Goal: Communication & Community: Share content

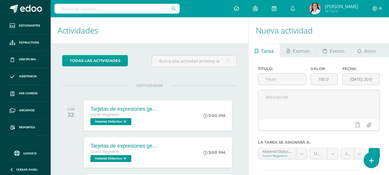
drag, startPoint x: 286, startPoint y: 107, endPoint x: 299, endPoint y: 89, distance: 22.3
click at [286, 107] on textarea at bounding box center [318, 104] width 121 height 29
drag, startPoint x: 367, startPoint y: 51, endPoint x: 363, endPoint y: 51, distance: 3.5
click at [367, 51] on span "Aviso" at bounding box center [371, 51] width 12 height 14
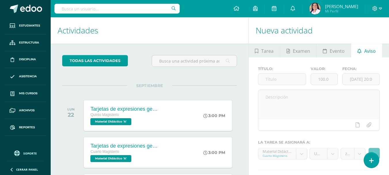
scroll to position [57, 0]
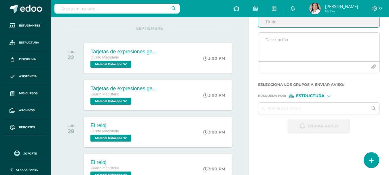
click at [273, 40] on textarea at bounding box center [318, 47] width 121 height 29
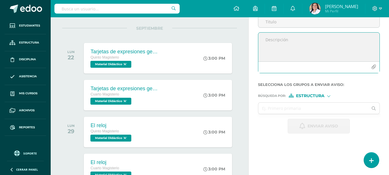
paste textarea "Buenos días padres de familia, bendecido [DATE]! Compartimos con ustedes alguna…"
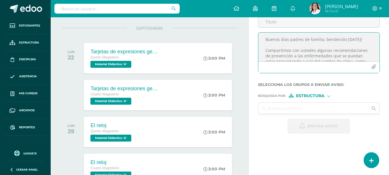
scroll to position [0, 0]
type textarea "Buenos días padres de familia, bendecido [DATE]! Compartimos con ustedes alguna…"
click at [286, 25] on input "Titulo :" at bounding box center [318, 21] width 121 height 11
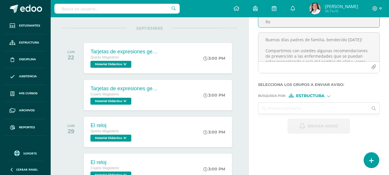
type input "R"
type input "T"
type input "R"
type input "T"
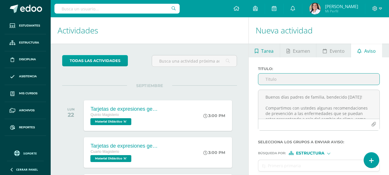
type input "T"
type input "Recomendaciones"
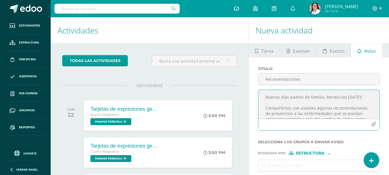
click at [314, 107] on textarea "Buenos días padres de familia, bendecido [DATE]! Compartimos con ustedes alguna…" at bounding box center [318, 104] width 121 height 29
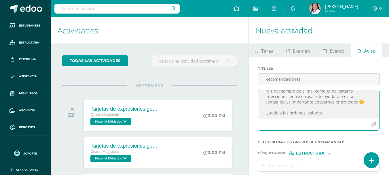
scroll to position [35, 0]
type textarea "Buenos días padres de familia, bendecido [DATE]! Compartimos con ustedes por me…"
click at [372, 124] on icon "button" at bounding box center [373, 124] width 5 height 5
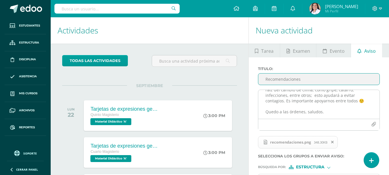
drag, startPoint x: 314, startPoint y: 79, endPoint x: 268, endPoint y: 90, distance: 47.1
click at [248, 80] on div "Actividades Actividad todas las Actividades No tienes actividades Échale un vis…" at bounding box center [219, 145] width 343 height 257
type input "r"
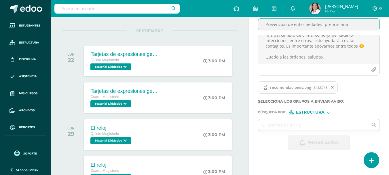
scroll to position [86, 0]
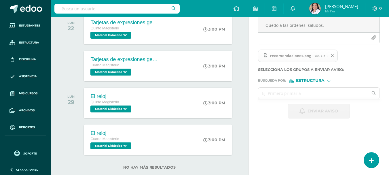
type input "Prevención de enfermedades -preprimaria-"
click at [328, 95] on input "text" at bounding box center [313, 93] width 110 height 11
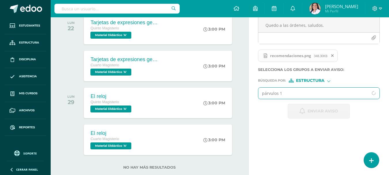
type input "párvulos 1"
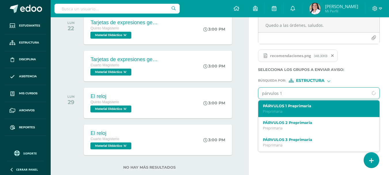
click at [284, 112] on p "Preprimaria" at bounding box center [317, 111] width 108 height 5
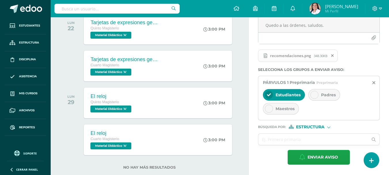
click at [314, 98] on div at bounding box center [315, 95] width 8 height 8
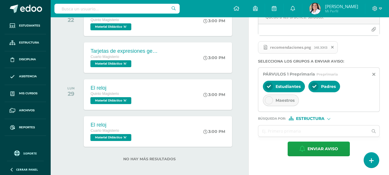
scroll to position [99, 0]
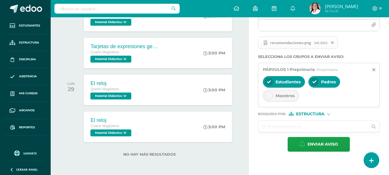
click at [293, 126] on input "text" at bounding box center [313, 126] width 110 height 11
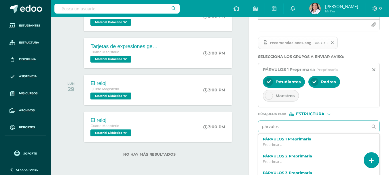
type input "párvulos 2"
drag, startPoint x: 290, startPoint y: 161, endPoint x: 291, endPoint y: 158, distance: 3.1
click at [290, 160] on p "Preprimaria" at bounding box center [317, 161] width 108 height 5
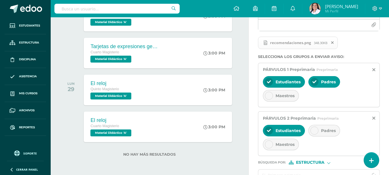
drag, startPoint x: 316, startPoint y: 127, endPoint x: 310, endPoint y: 130, distance: 6.7
click at [316, 127] on div at bounding box center [315, 131] width 8 height 8
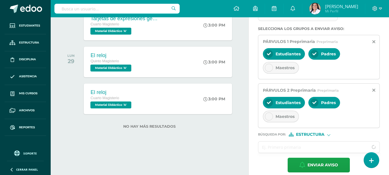
scroll to position [134, 0]
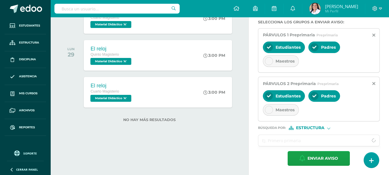
click at [294, 137] on input "text" at bounding box center [313, 140] width 110 height 11
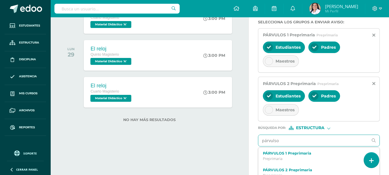
type input "párvulso 3"
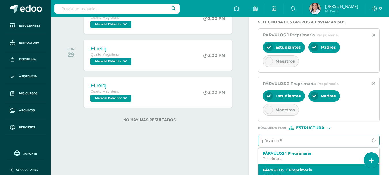
scroll to position [29, 0]
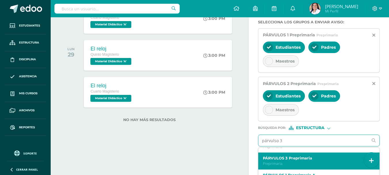
click at [295, 163] on p "Preprimaria" at bounding box center [317, 163] width 108 height 5
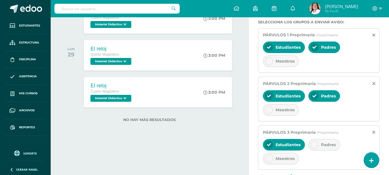
drag, startPoint x: 314, startPoint y: 142, endPoint x: 326, endPoint y: 144, distance: 12.3
click at [314, 142] on div at bounding box center [315, 145] width 8 height 8
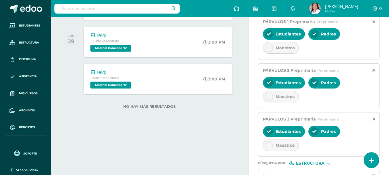
scroll to position [182, 0]
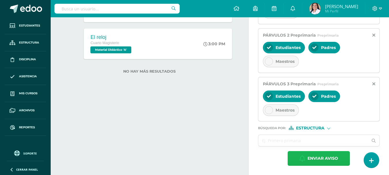
click at [329, 161] on span "Enviar aviso" at bounding box center [323, 158] width 31 height 14
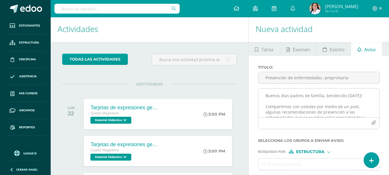
scroll to position [0, 0]
